Goal: Information Seeking & Learning: Learn about a topic

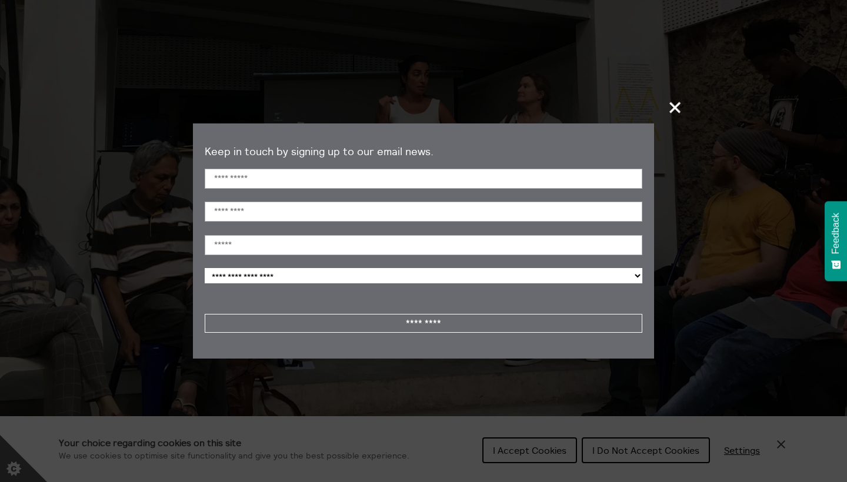
scroll to position [170, 0]
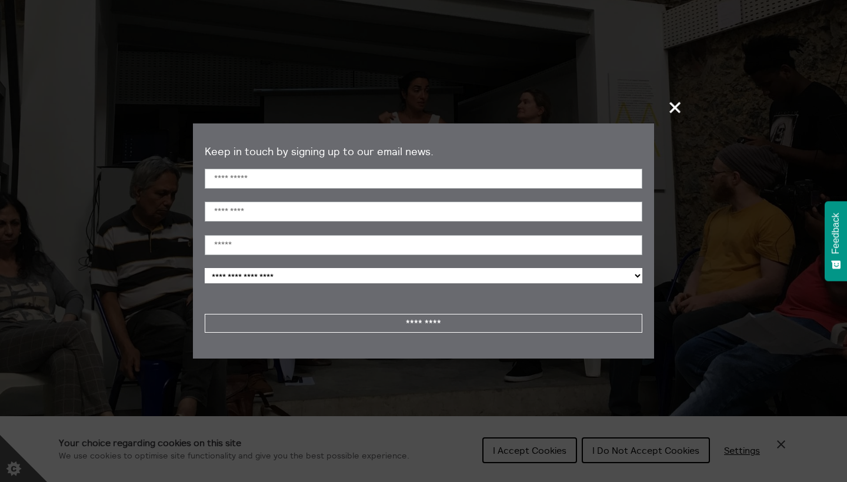
click at [670, 104] on span "+" at bounding box center [675, 107] width 35 height 35
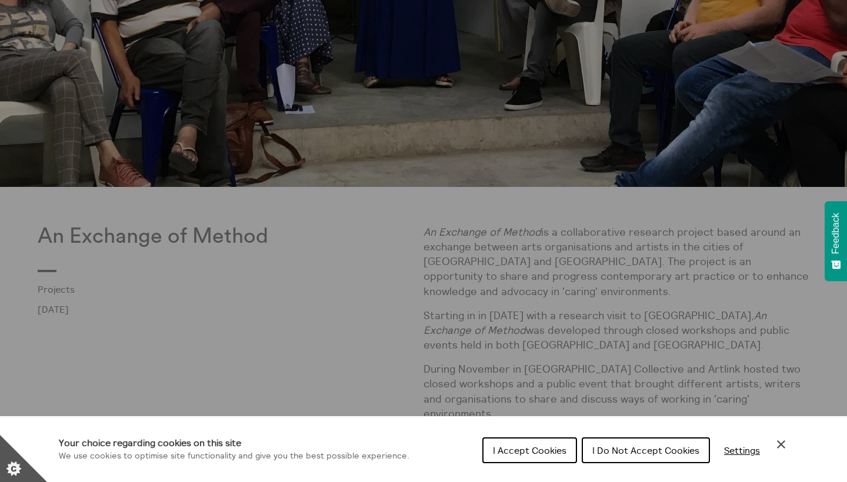
scroll to position [506, 0]
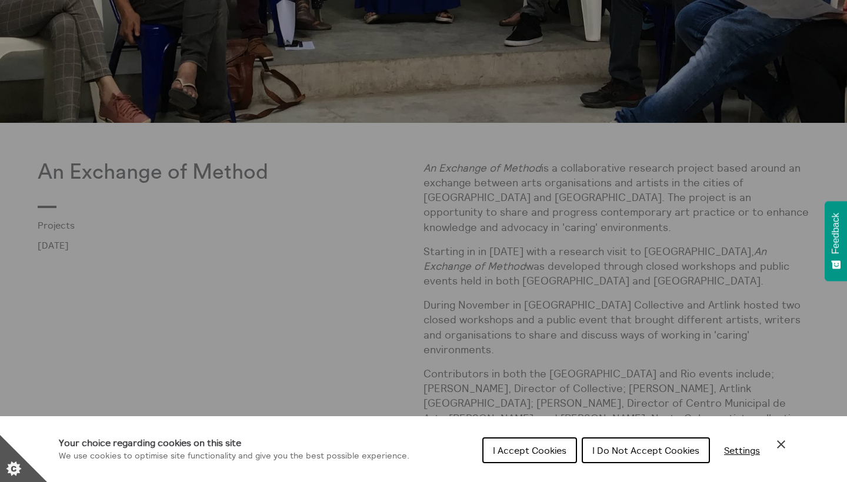
click at [631, 454] on span "I Do Not Accept Cookies" at bounding box center [646, 451] width 107 height 12
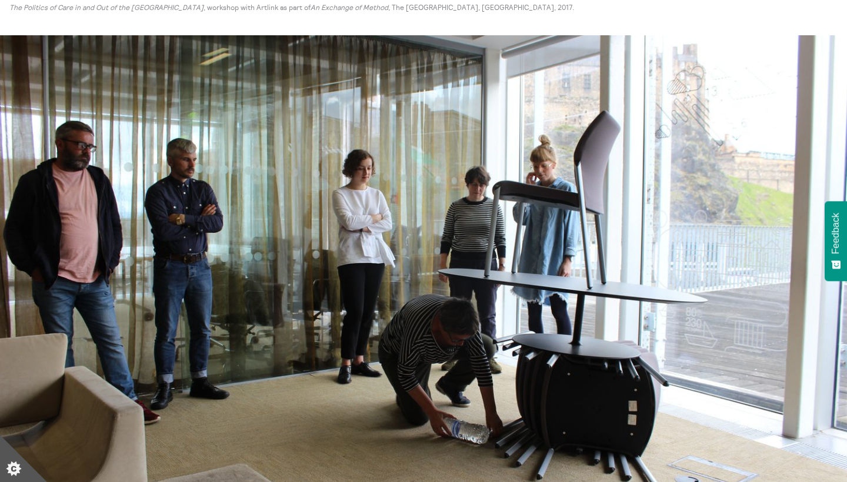
scroll to position [2691, 0]
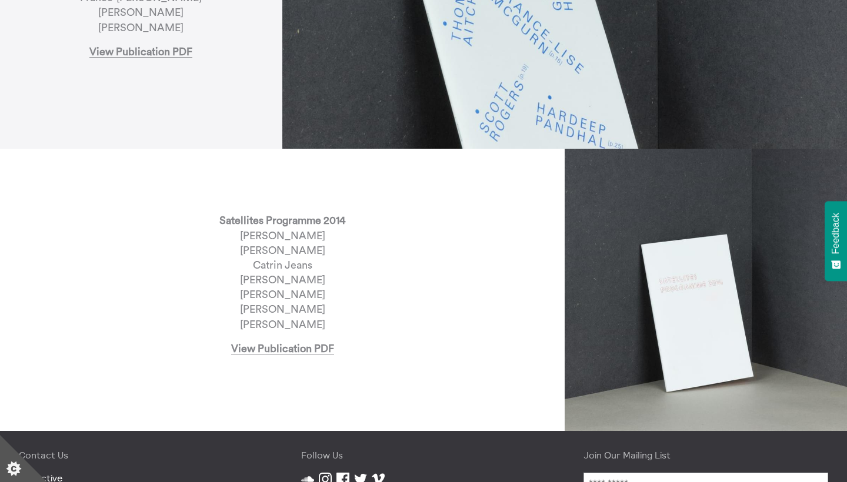
scroll to position [2515, 0]
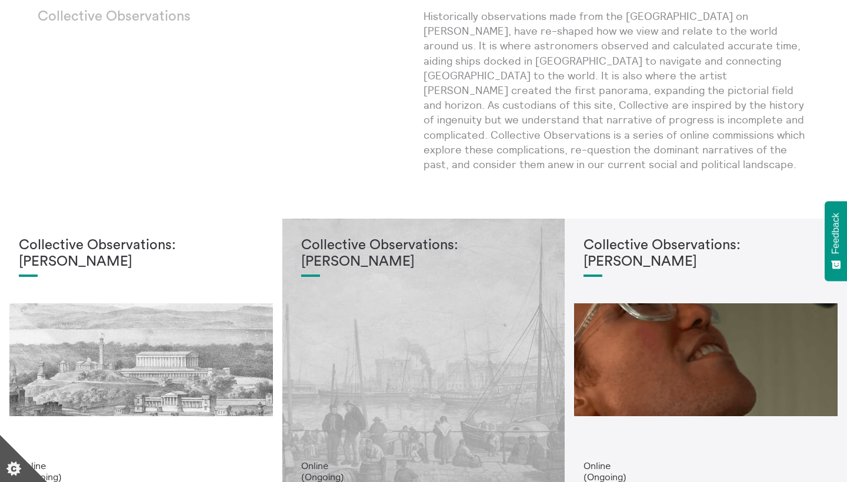
scroll to position [62, 0]
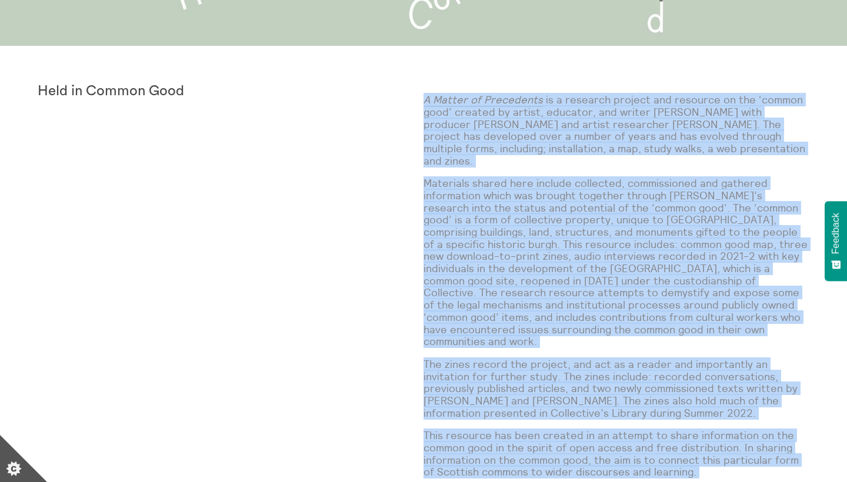
scroll to position [339, 0]
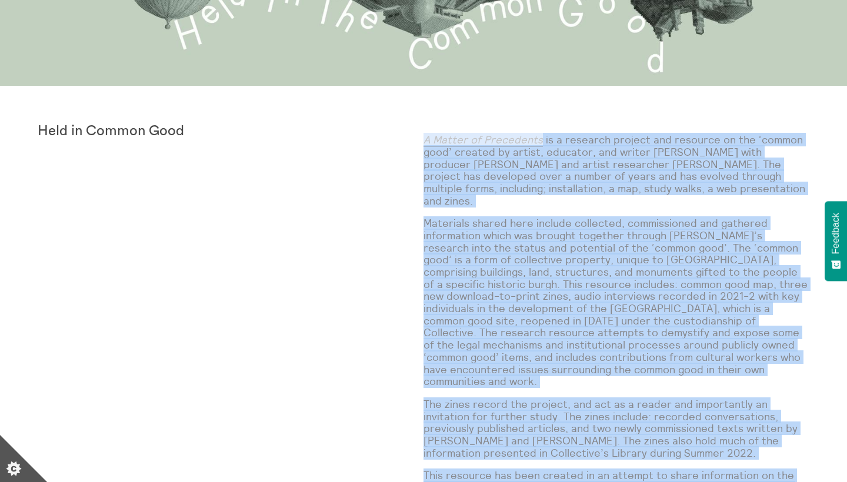
drag, startPoint x: 605, startPoint y: 159, endPoint x: 425, endPoint y: 138, distance: 180.7
click at [425, 138] on div "A Matter of Precedents is a research project and resource on the ‘common good’ …" at bounding box center [617, 344] width 386 height 441
copy div "A Matter of Precedents is a research project and resource on the ‘common good’ …"
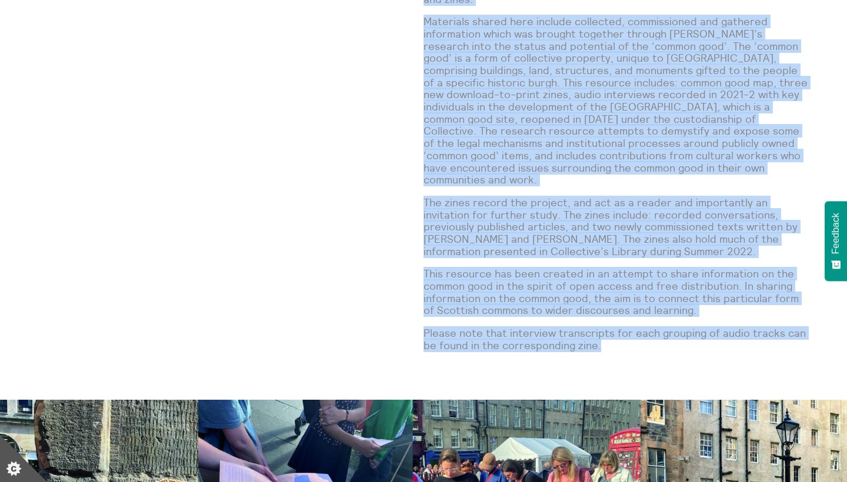
scroll to position [570, 0]
